Goal: Navigation & Orientation: Find specific page/section

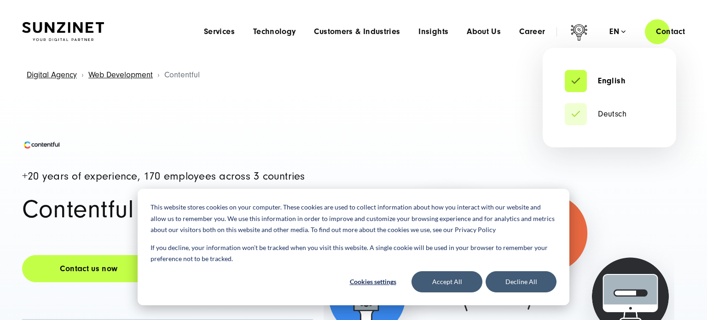
click at [622, 31] on div "en" at bounding box center [617, 31] width 16 height 9
click at [607, 114] on link "Deutsch" at bounding box center [595, 113] width 62 height 9
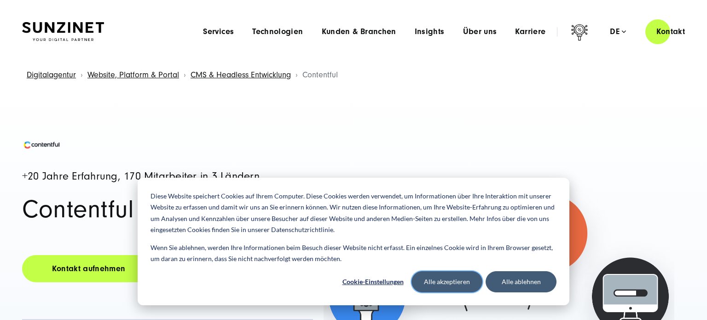
click at [450, 281] on button "Alle akzeptieren" at bounding box center [446, 281] width 71 height 21
